Goal: Task Accomplishment & Management: Manage account settings

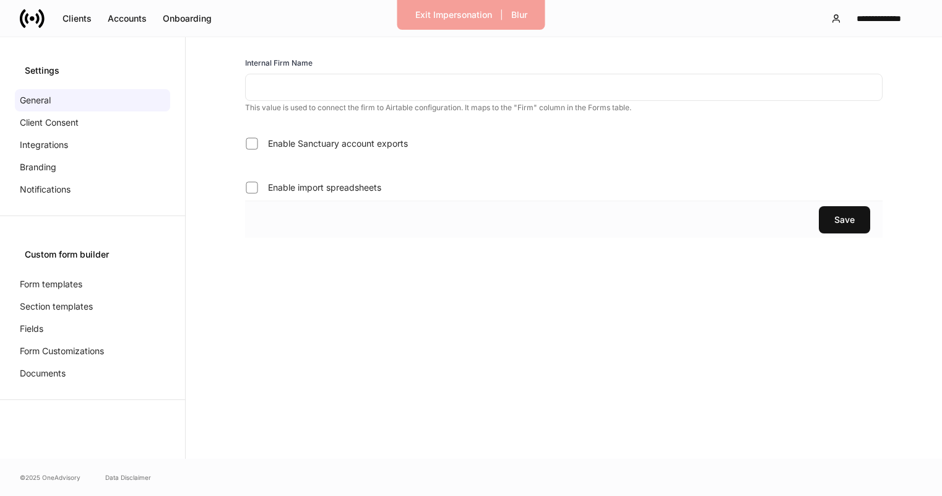
click at [282, 90] on input "text" at bounding box center [564, 87] width 638 height 27
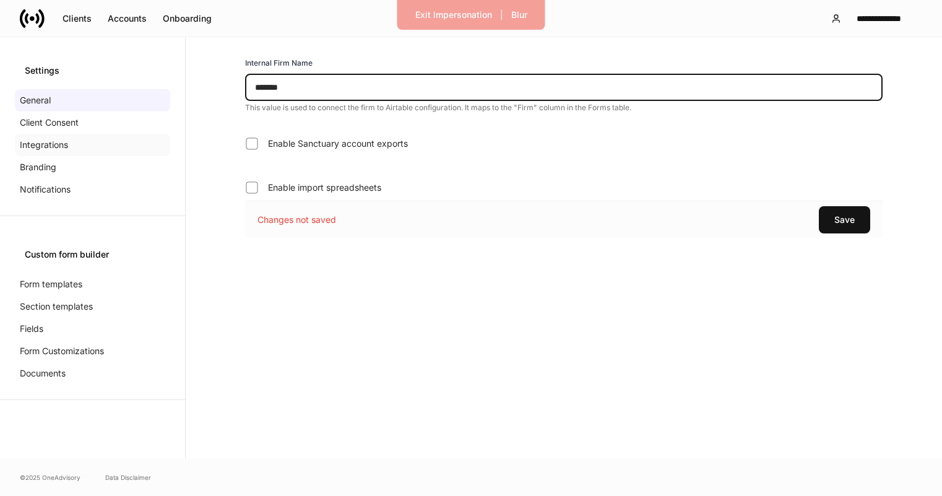
type input "*******"
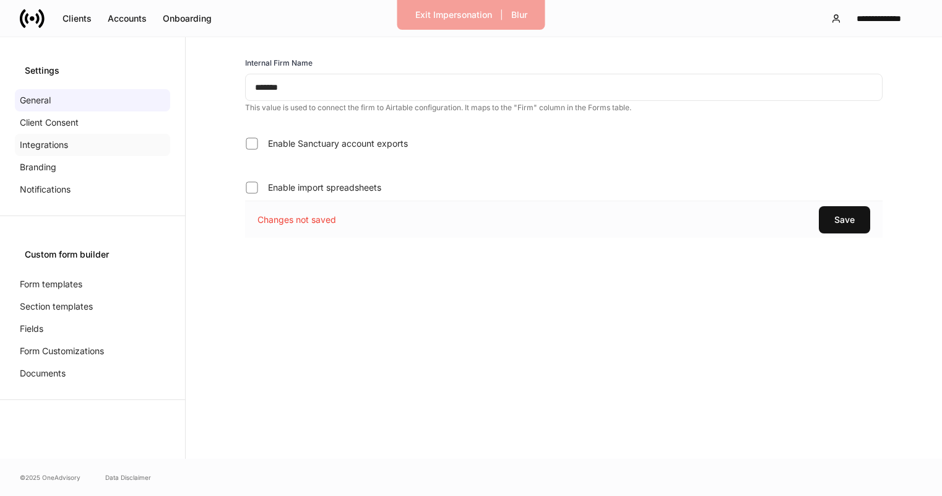
click at [114, 139] on div "Integrations" at bounding box center [92, 145] width 155 height 22
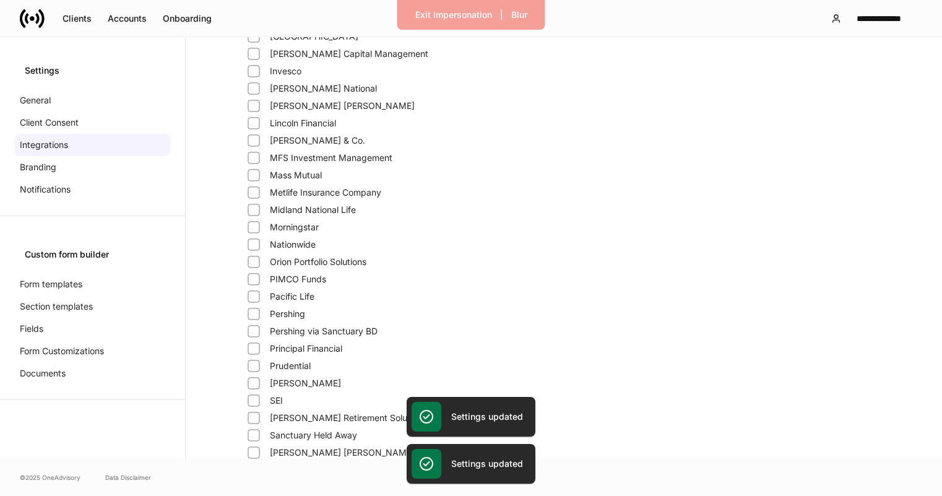
scroll to position [443, 0]
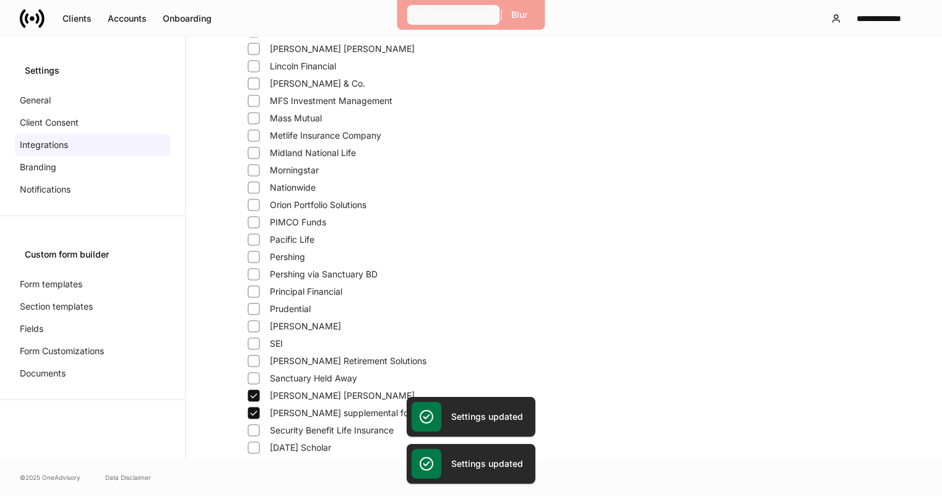
click at [434, 14] on div "Exit Impersonation" at bounding box center [453, 15] width 77 height 12
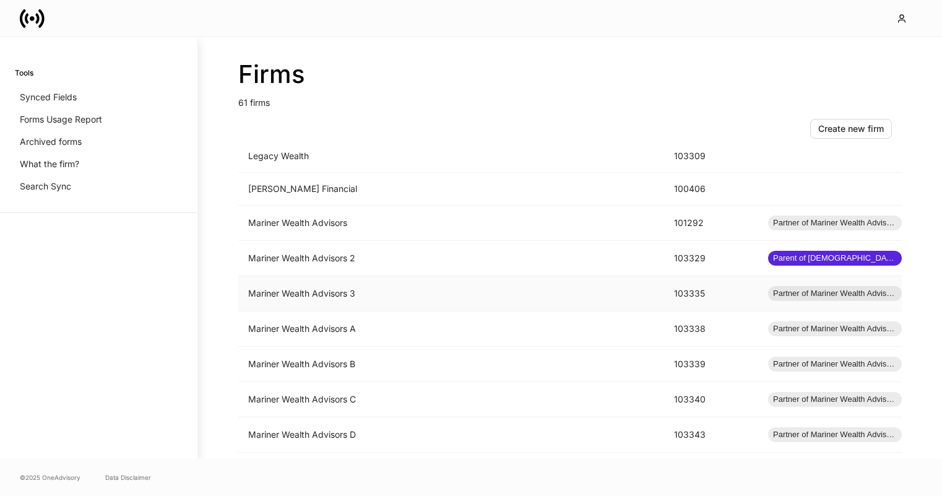
scroll to position [1065, 0]
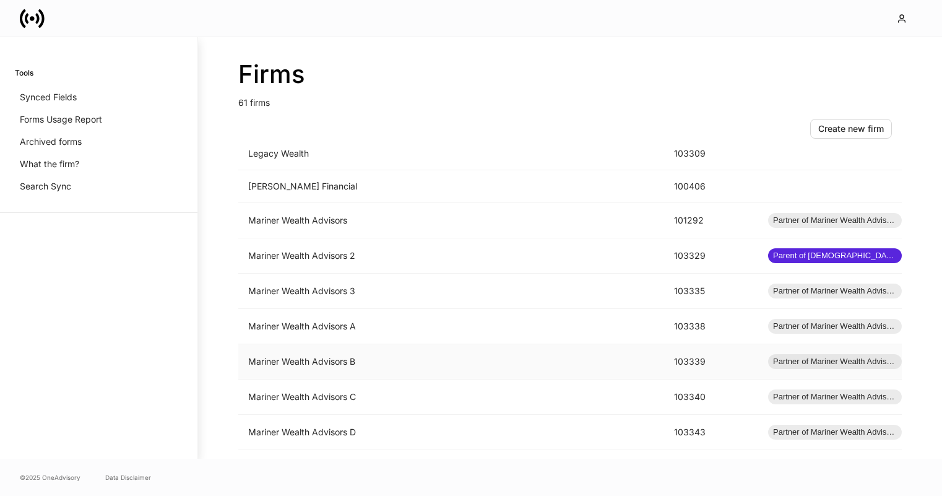
click at [357, 358] on td "Mariner Wealth Advisors B" at bounding box center [451, 361] width 426 height 35
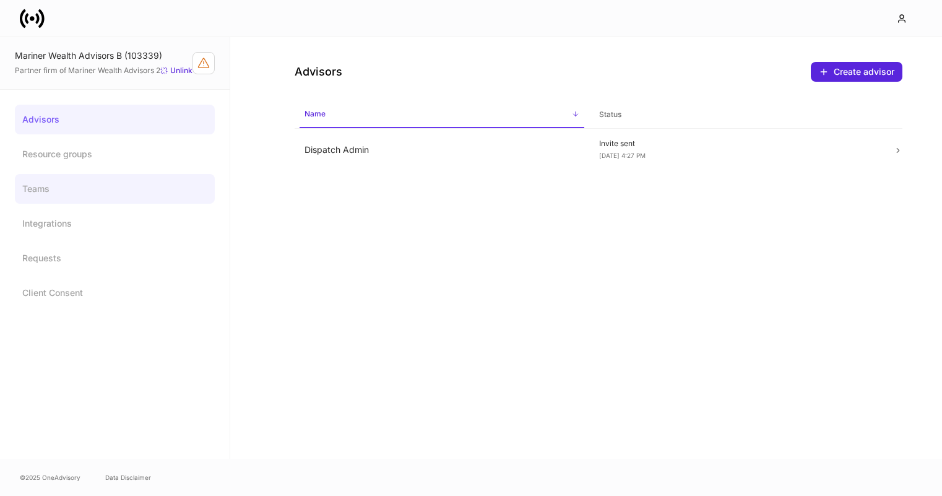
click at [102, 202] on link "Teams" at bounding box center [115, 189] width 200 height 30
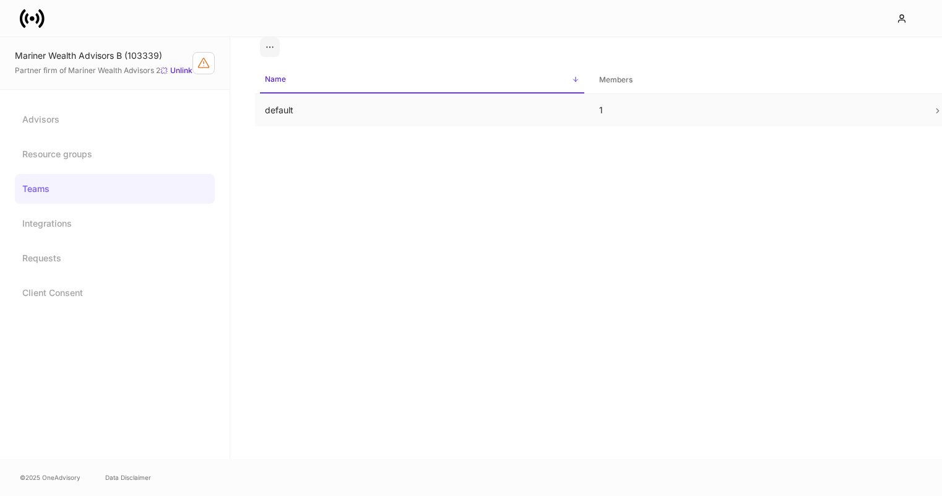
click at [328, 100] on td "default" at bounding box center [422, 110] width 334 height 33
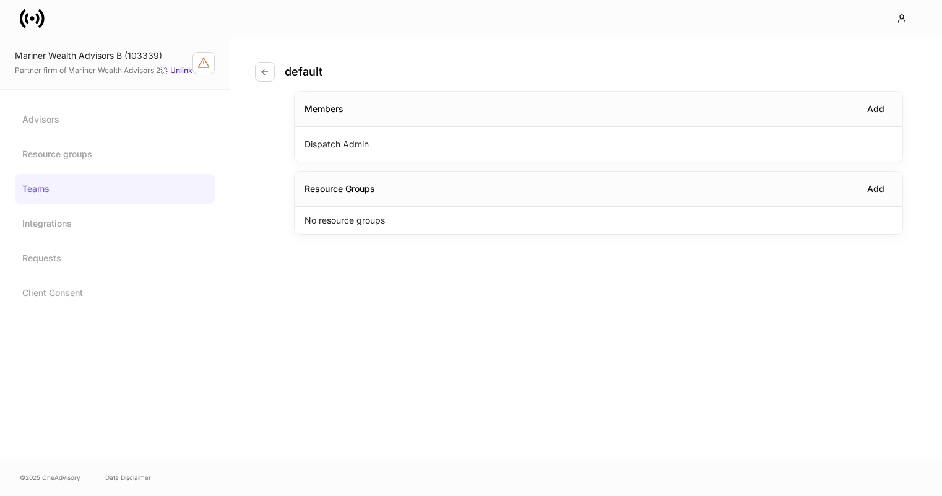
click at [370, 219] on p "No resource groups" at bounding box center [345, 220] width 80 height 12
click at [869, 188] on div "Add" at bounding box center [875, 189] width 17 height 12
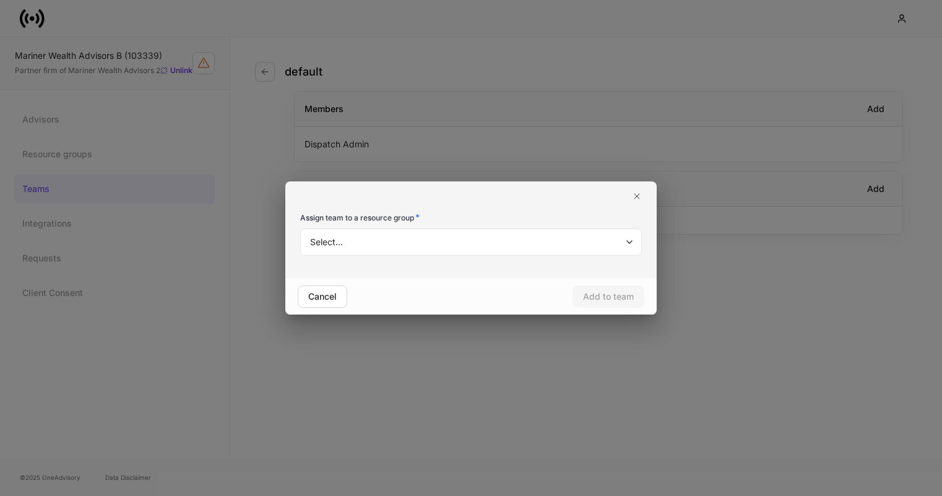
click at [497, 247] on body "Mariner Wealth Advisors B (103339) Partner firm of Mariner Wealth Advisors 2 Un…" at bounding box center [471, 248] width 942 height 496
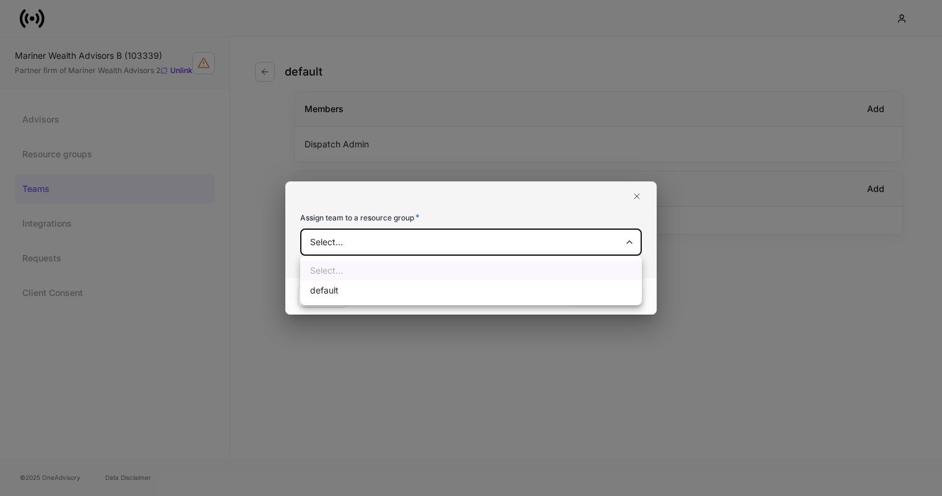
click at [482, 290] on li "default" at bounding box center [471, 290] width 342 height 20
type input "**********"
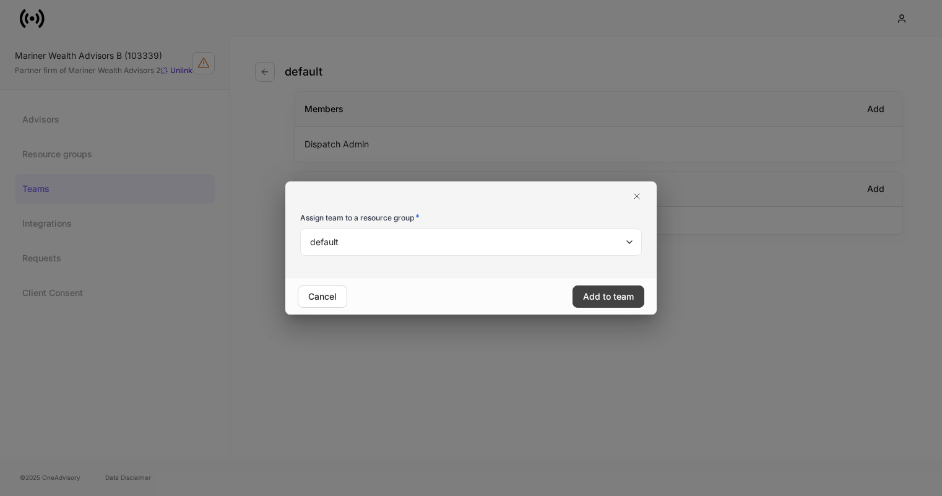
click at [620, 301] on div "Add to team" at bounding box center [608, 296] width 51 height 12
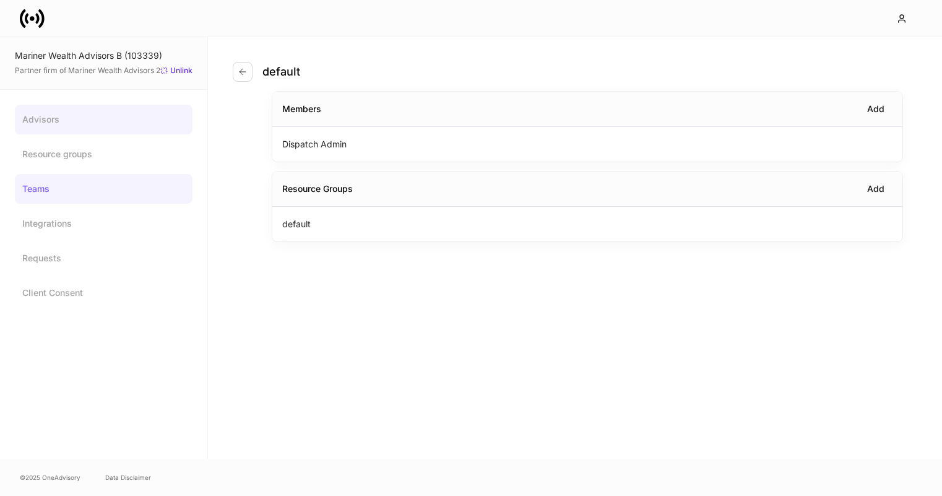
click at [58, 111] on link "Advisors" at bounding box center [104, 120] width 178 height 30
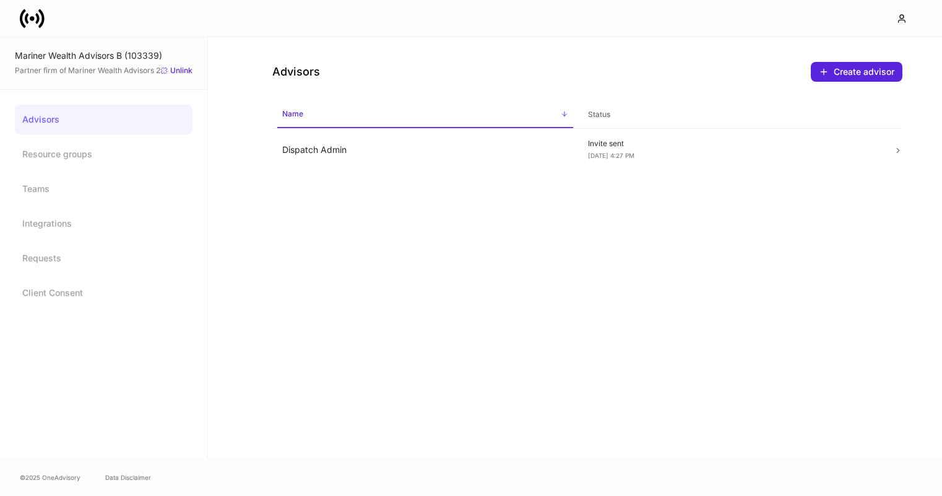
click at [56, 24] on div at bounding box center [471, 18] width 942 height 37
click at [43, 17] on icon at bounding box center [41, 18] width 6 height 19
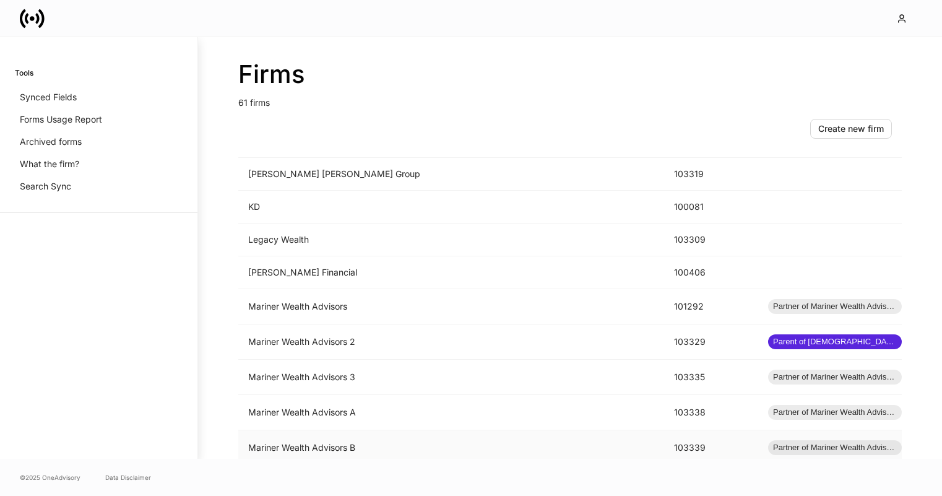
scroll to position [1074, 0]
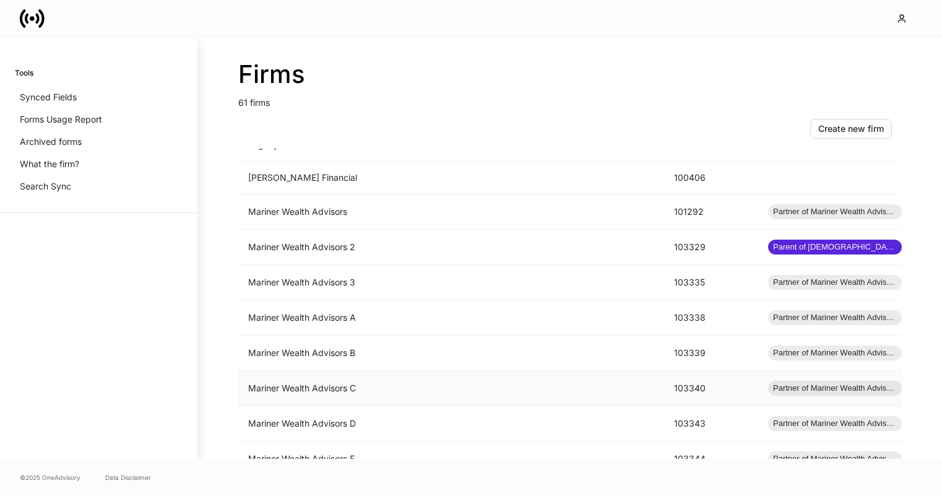
click at [413, 385] on td "Mariner Wealth Advisors C" at bounding box center [451, 388] width 426 height 35
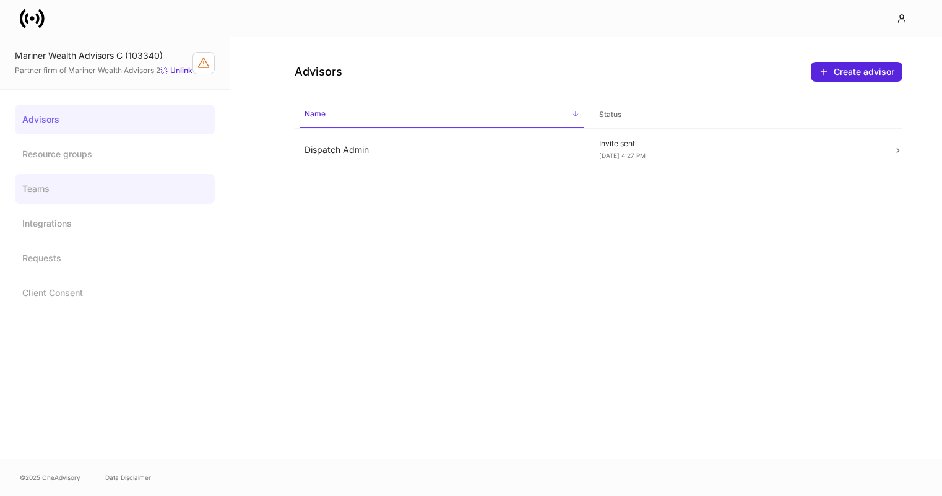
click at [100, 188] on link "Teams" at bounding box center [115, 189] width 200 height 30
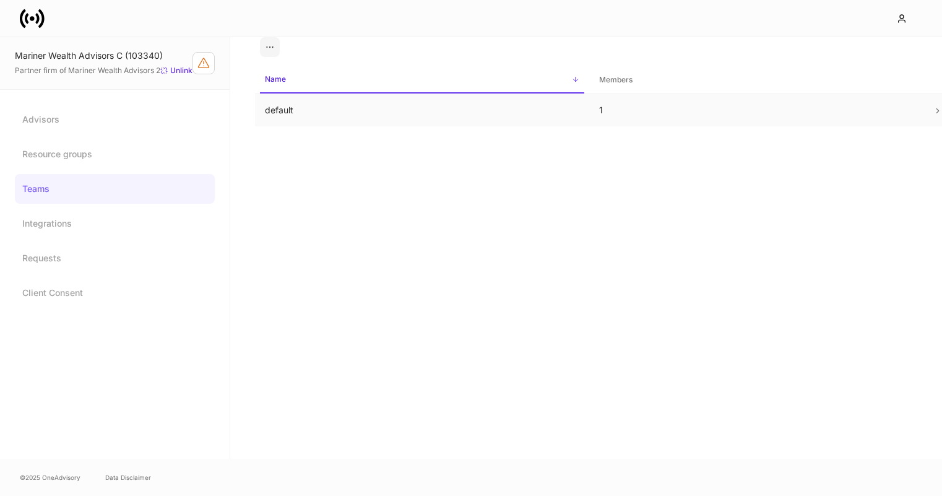
click at [363, 108] on td "default" at bounding box center [422, 110] width 334 height 33
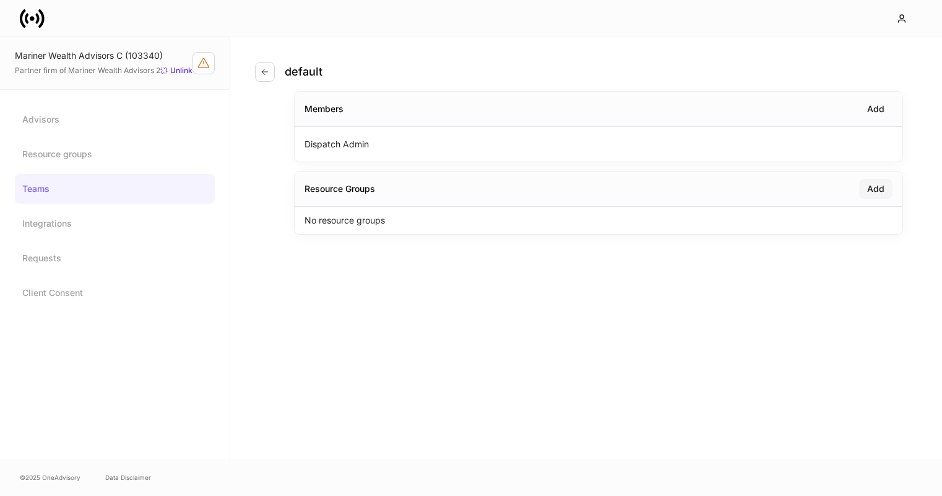
click at [867, 184] on div "Add" at bounding box center [875, 189] width 17 height 12
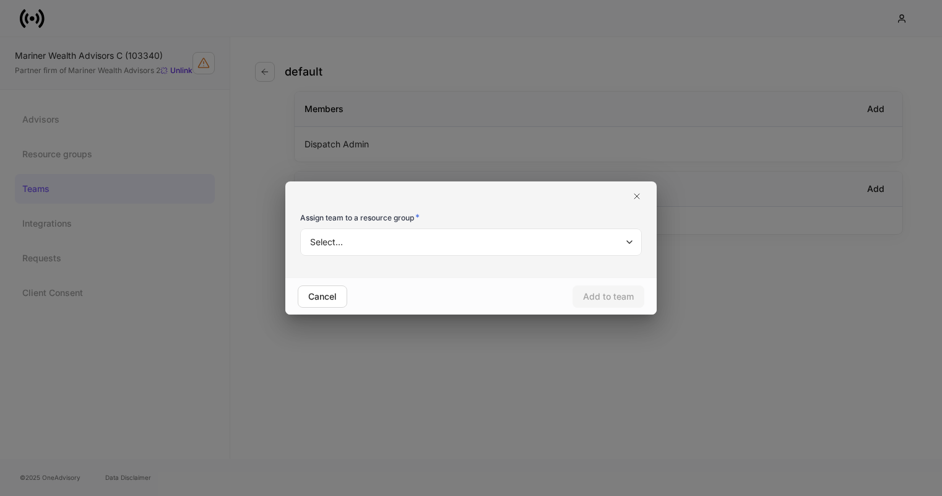
click at [493, 248] on body "Mariner Wealth Advisors C (103340) Partner firm of Mariner Wealth Advisors 2 Un…" at bounding box center [471, 248] width 942 height 496
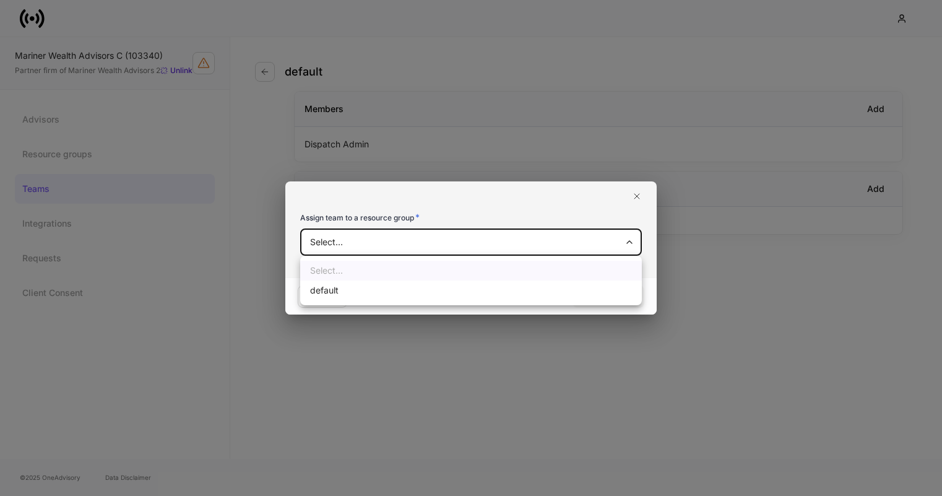
click at [474, 290] on li "default" at bounding box center [471, 290] width 342 height 20
type input "**********"
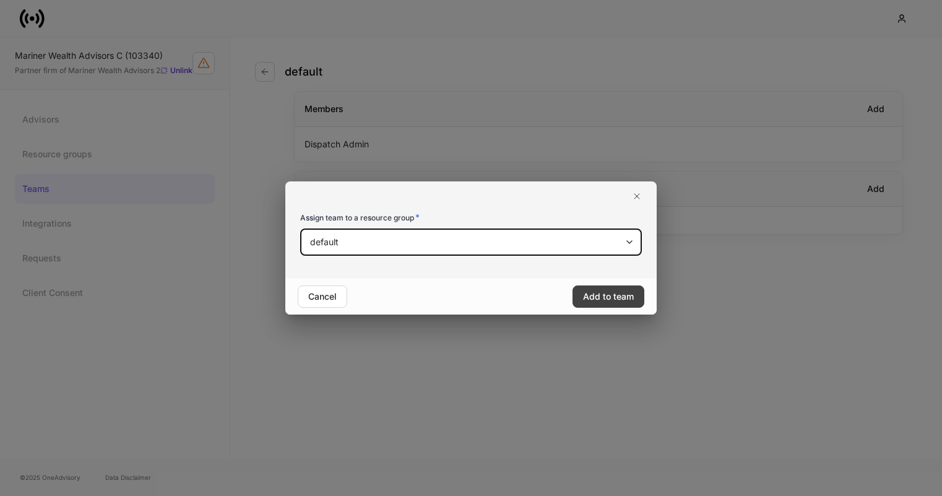
click at [603, 303] on button "Add to team" at bounding box center [609, 296] width 72 height 22
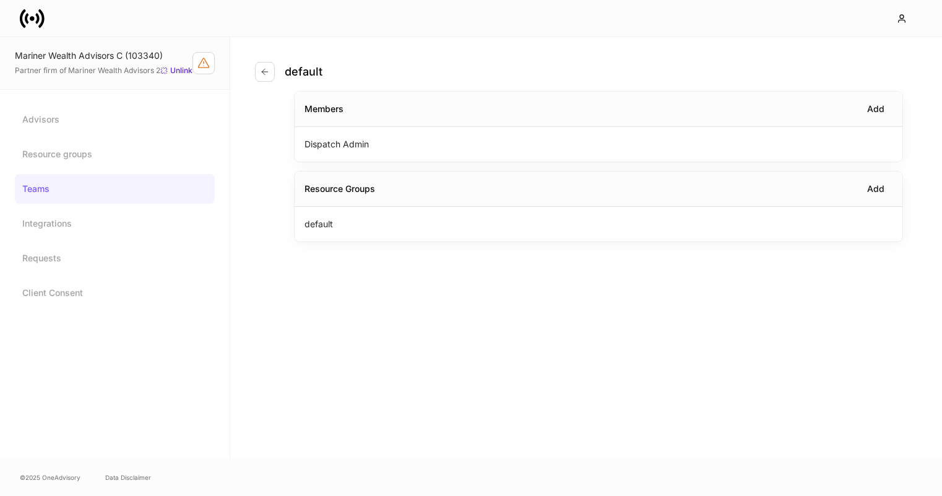
click at [30, 19] on icon at bounding box center [32, 18] width 25 height 25
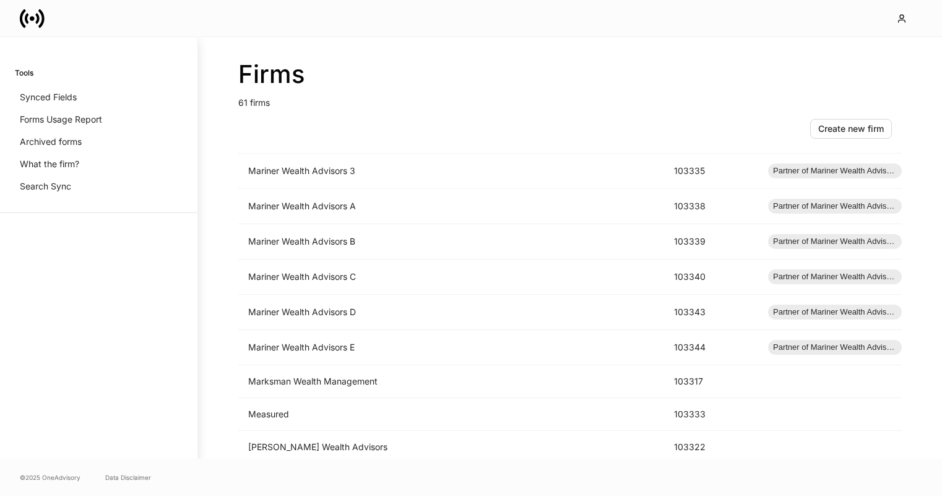
scroll to position [1224, 0]
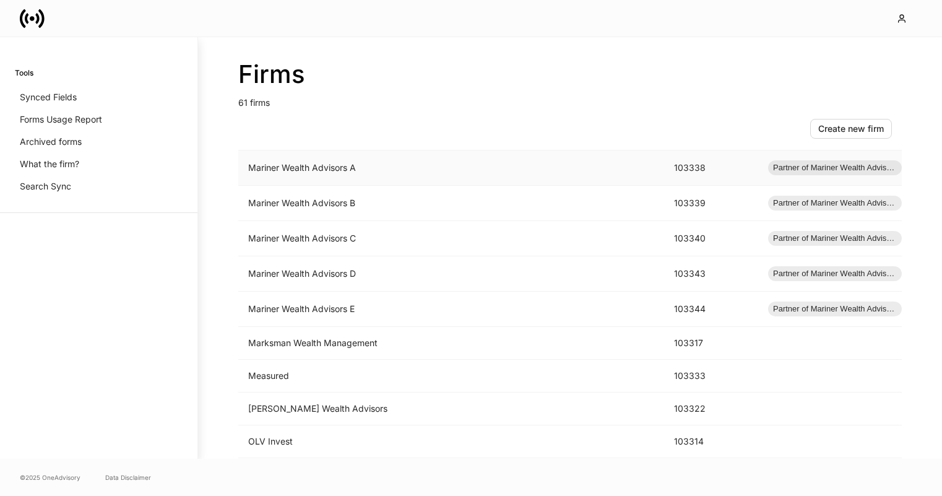
click at [310, 175] on td "Mariner Wealth Advisors A" at bounding box center [451, 167] width 426 height 35
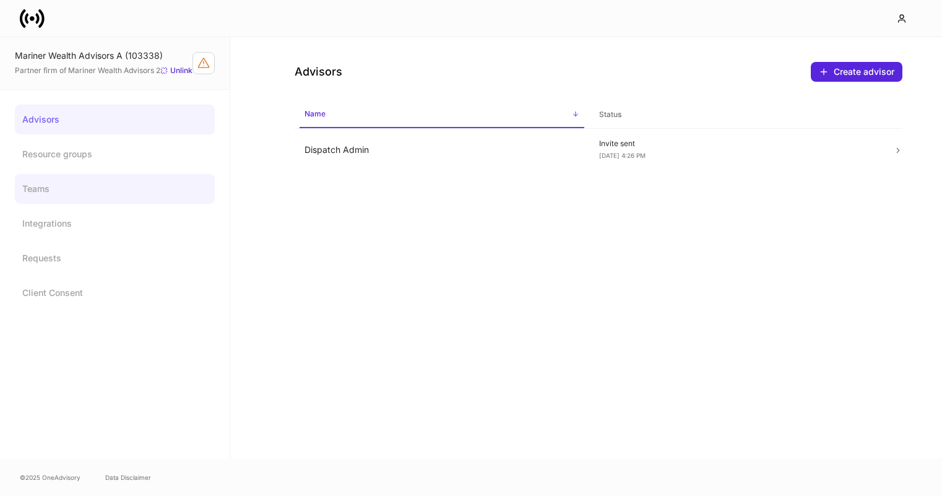
click at [106, 199] on link "Teams" at bounding box center [115, 189] width 200 height 30
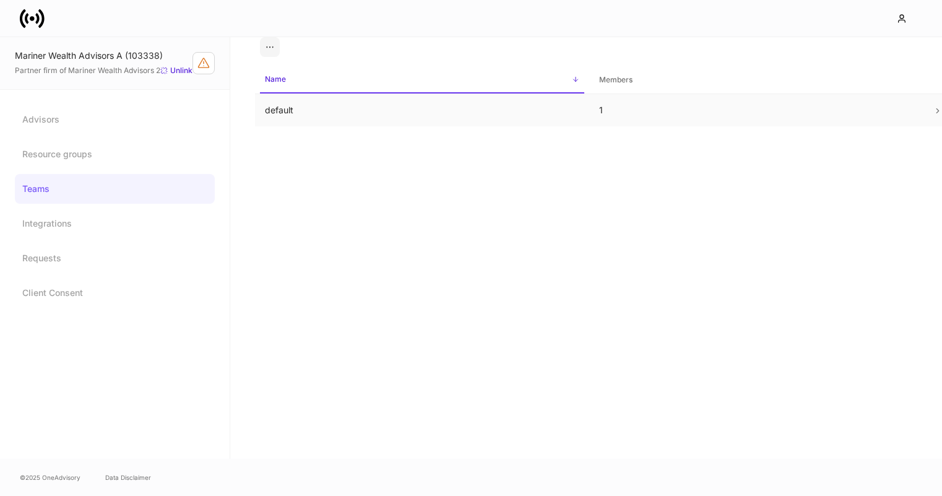
click at [405, 117] on td "default" at bounding box center [422, 110] width 334 height 33
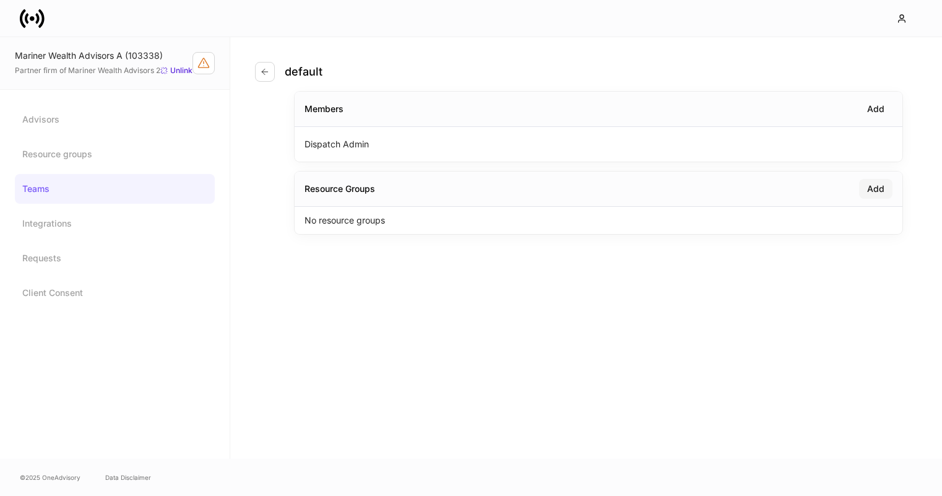
click at [866, 184] on button "Add" at bounding box center [875, 189] width 33 height 20
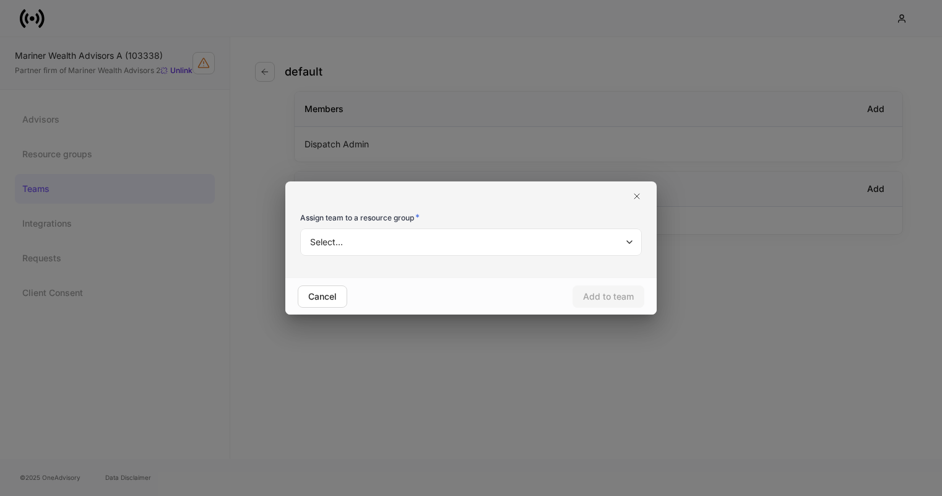
click at [574, 253] on body "Mariner Wealth Advisors A (103338) Partner firm of Mariner Wealth Advisors 2 Un…" at bounding box center [471, 248] width 942 height 496
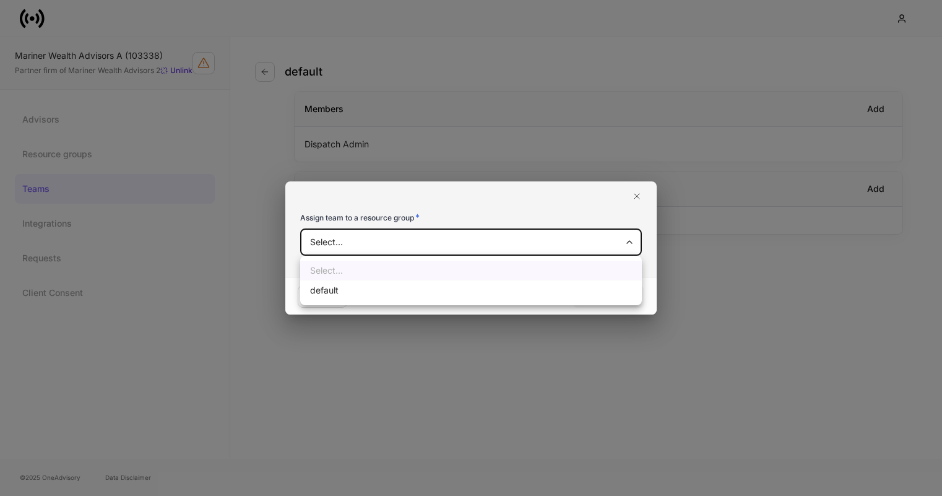
click at [537, 296] on li "default" at bounding box center [471, 290] width 342 height 20
type input "**********"
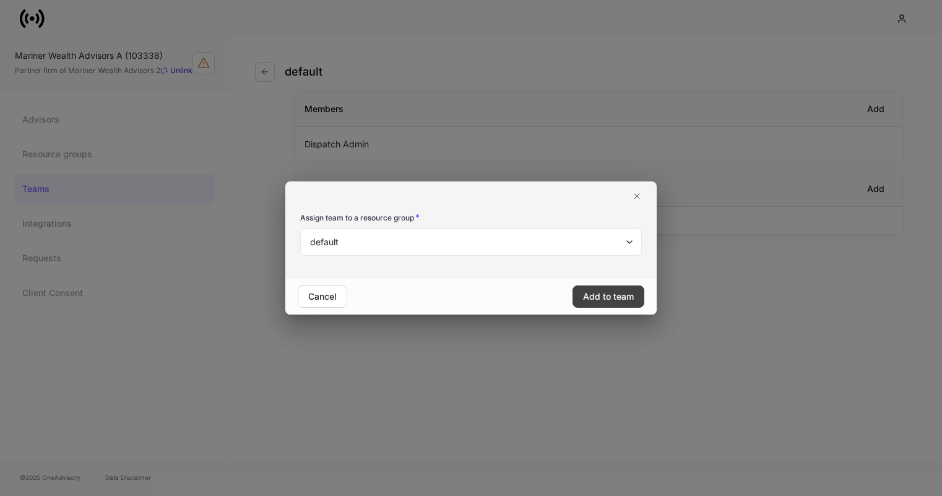
click at [610, 286] on button "Add to team" at bounding box center [609, 296] width 72 height 22
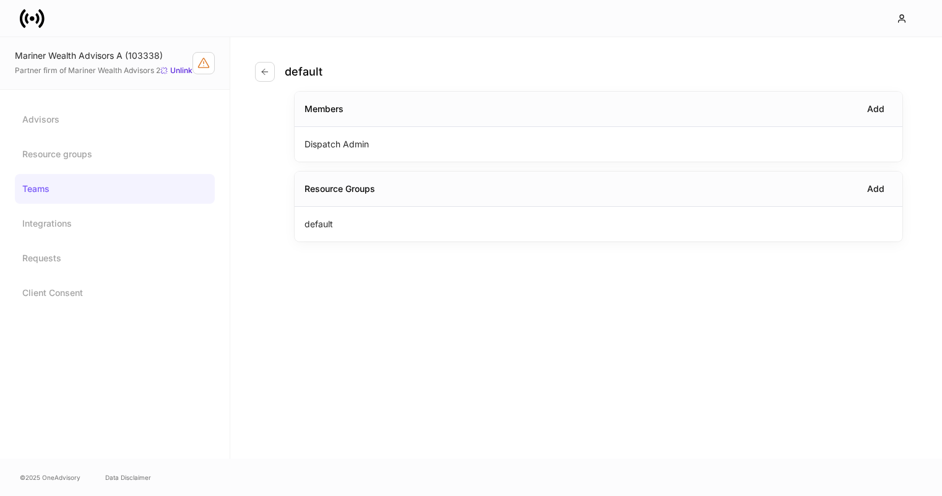
click at [30, 18] on icon at bounding box center [32, 18] width 5 height 5
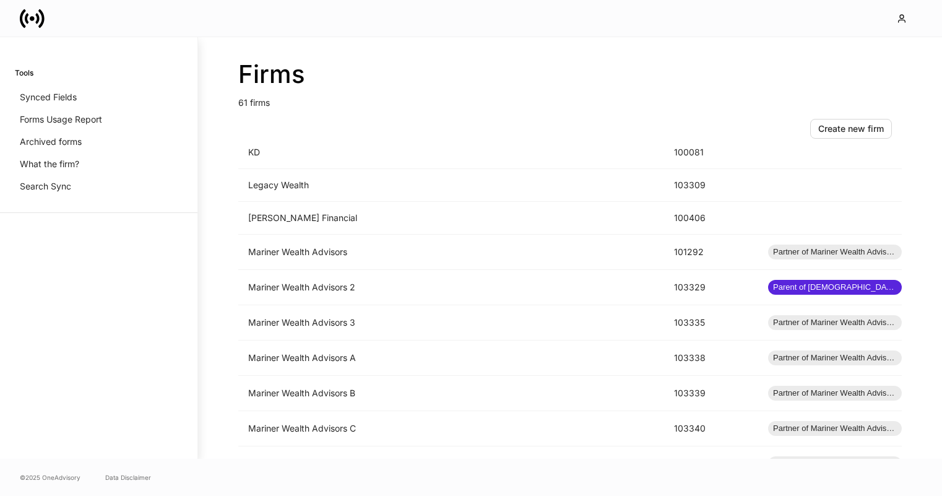
scroll to position [1148, 0]
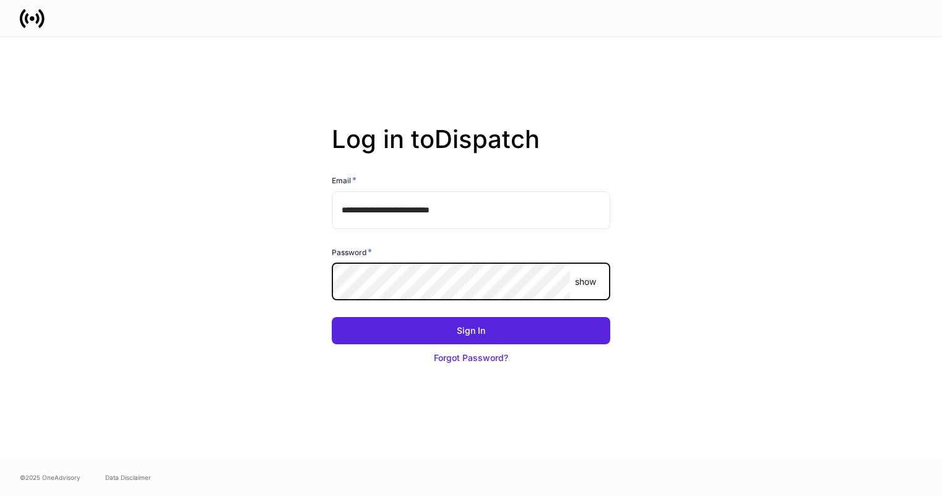
type input "**********"
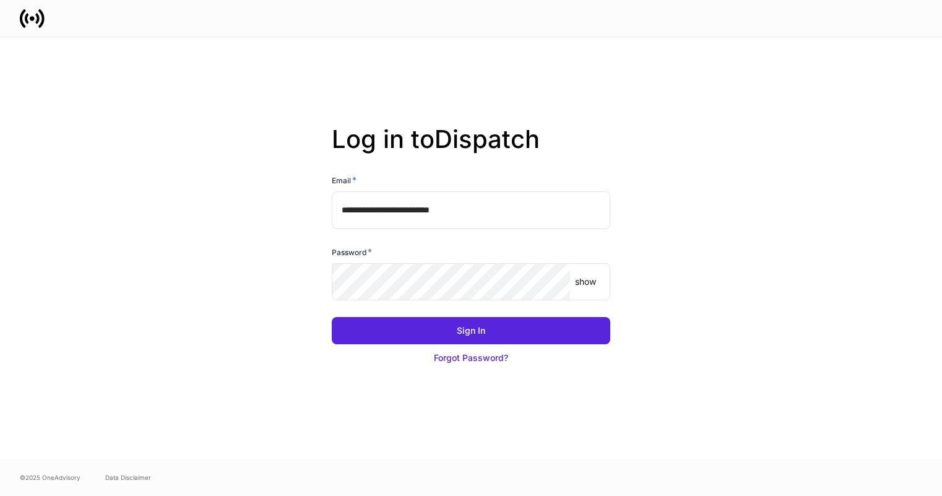
click at [412, 206] on input "**********" at bounding box center [471, 209] width 279 height 37
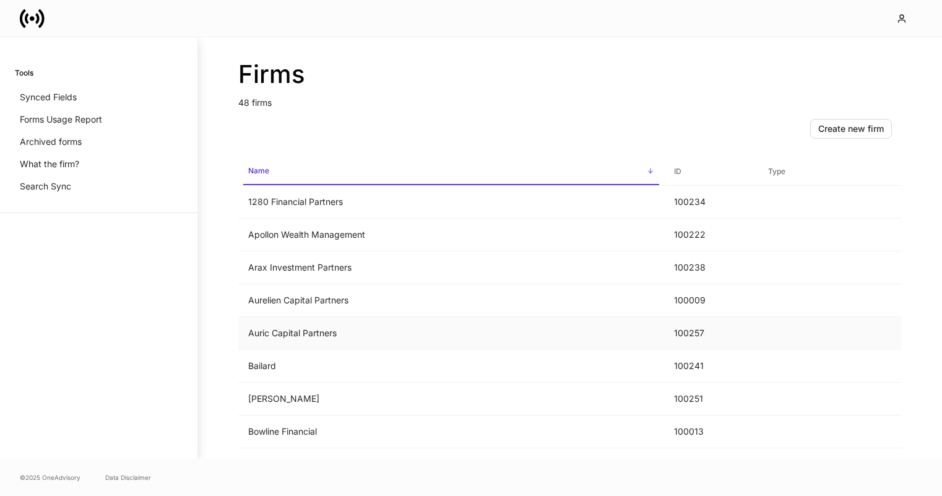
click at [425, 327] on td "Auric Capital Partners" at bounding box center [451, 333] width 426 height 33
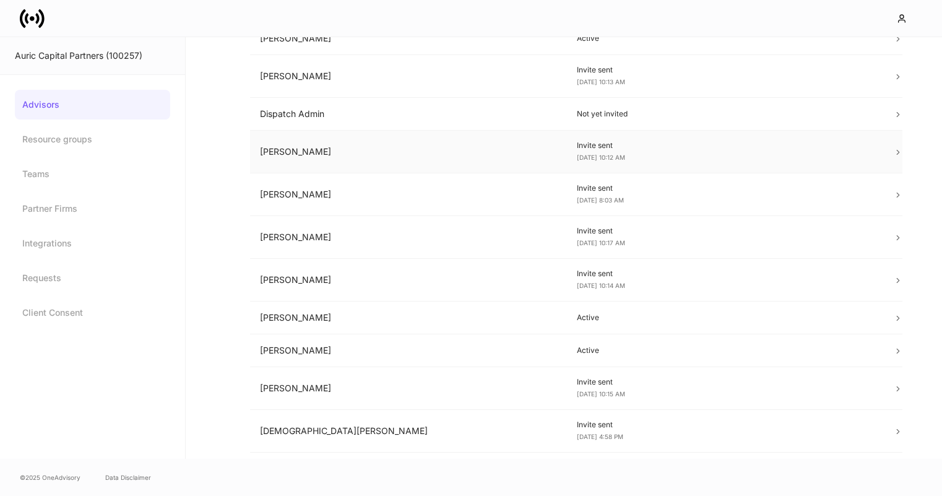
scroll to position [148, 0]
click at [32, 24] on icon at bounding box center [32, 18] width 25 height 25
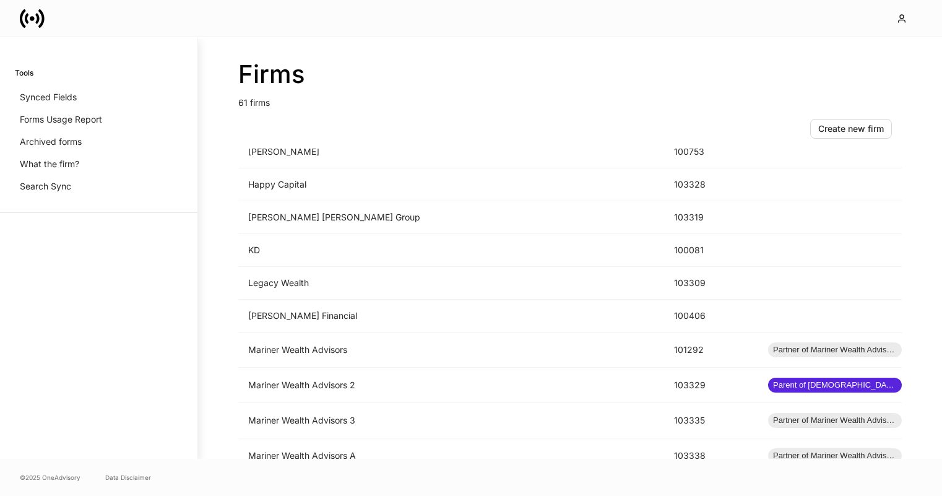
scroll to position [970, 0]
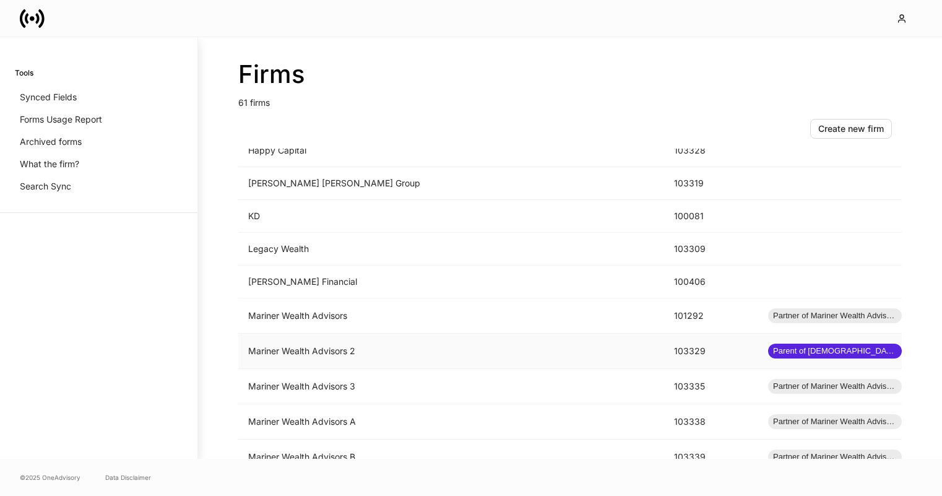
click at [398, 355] on td "Mariner Wealth Advisors 2" at bounding box center [451, 351] width 426 height 35
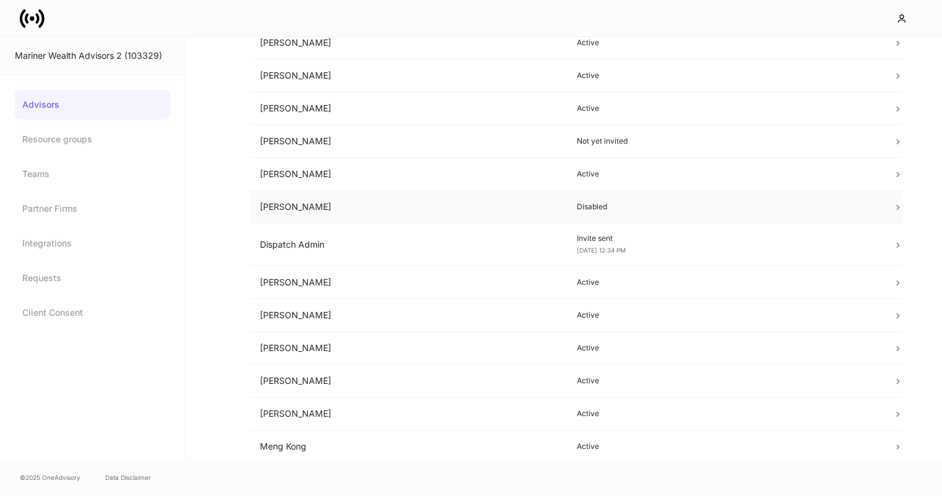
scroll to position [137, 0]
